Goal: Task Accomplishment & Management: Use online tool/utility

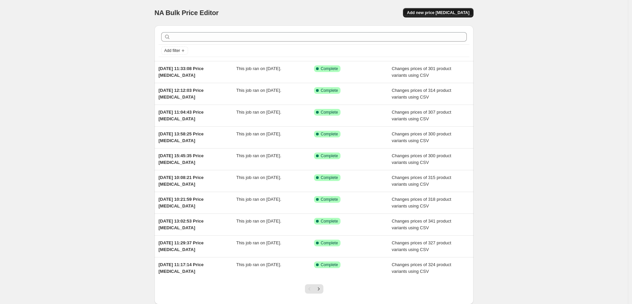
click at [442, 13] on span "Add new price [MEDICAL_DATA]" at bounding box center [438, 12] width 62 height 5
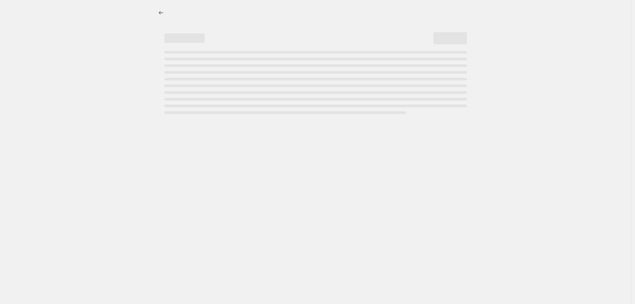
select select "percentage"
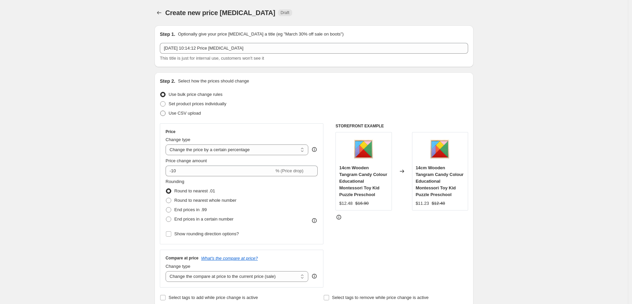
click at [187, 115] on span "Use CSV upload" at bounding box center [184, 113] width 32 height 5
click at [160, 111] on input "Use CSV upload" at bounding box center [160, 111] width 0 height 0
radio input "true"
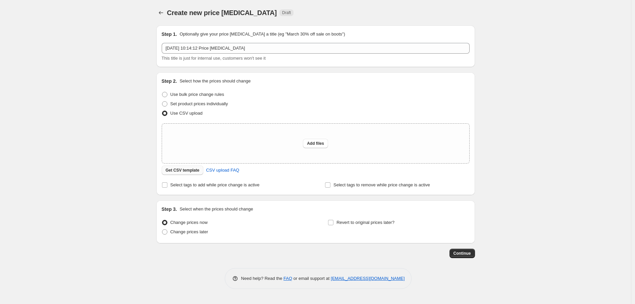
click at [188, 172] on span "Get CSV template" at bounding box center [183, 170] width 34 height 5
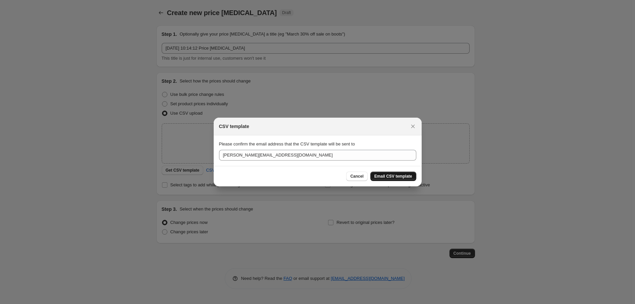
click at [394, 179] on span "Email CSV template" at bounding box center [394, 176] width 38 height 5
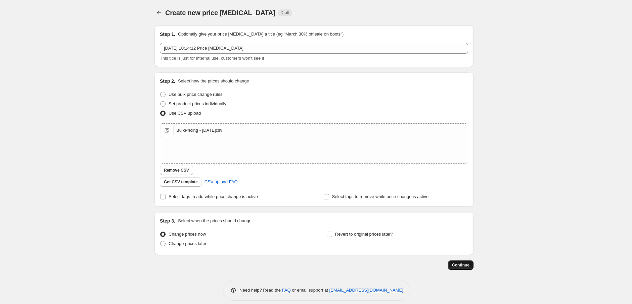
click at [459, 263] on span "Continue" at bounding box center [460, 265] width 17 height 5
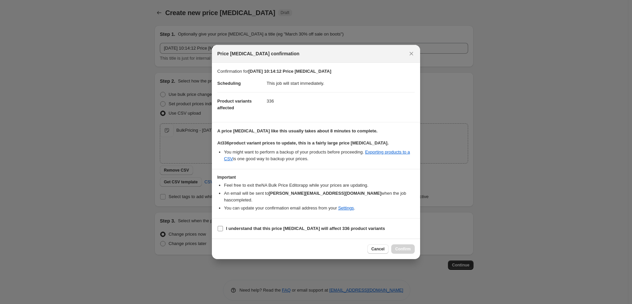
click at [218, 226] on input "I understand that this price [MEDICAL_DATA] will affect 336 product variants" at bounding box center [219, 228] width 5 height 5
checkbox input "true"
click at [400, 247] on span "Confirm" at bounding box center [402, 249] width 15 height 5
